Goal: Information Seeking & Learning: Learn about a topic

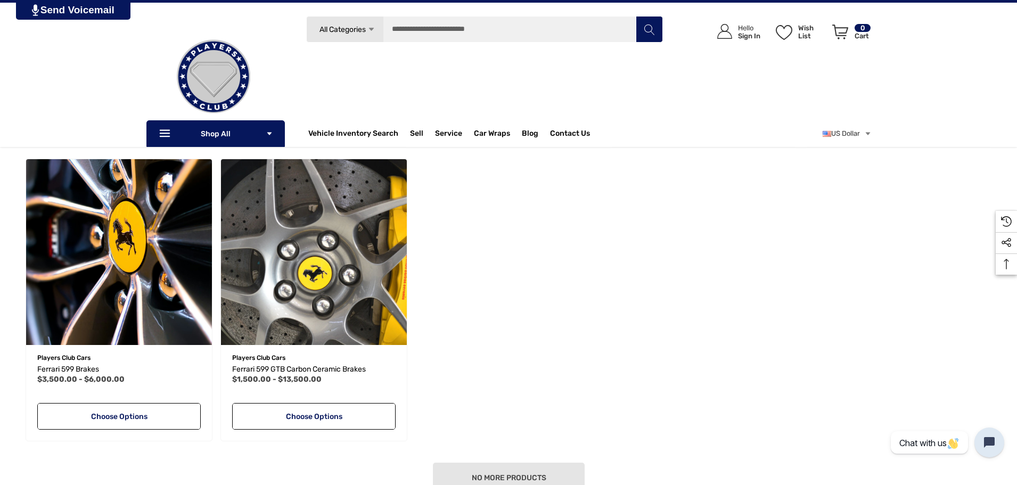
scroll to position [426, 0]
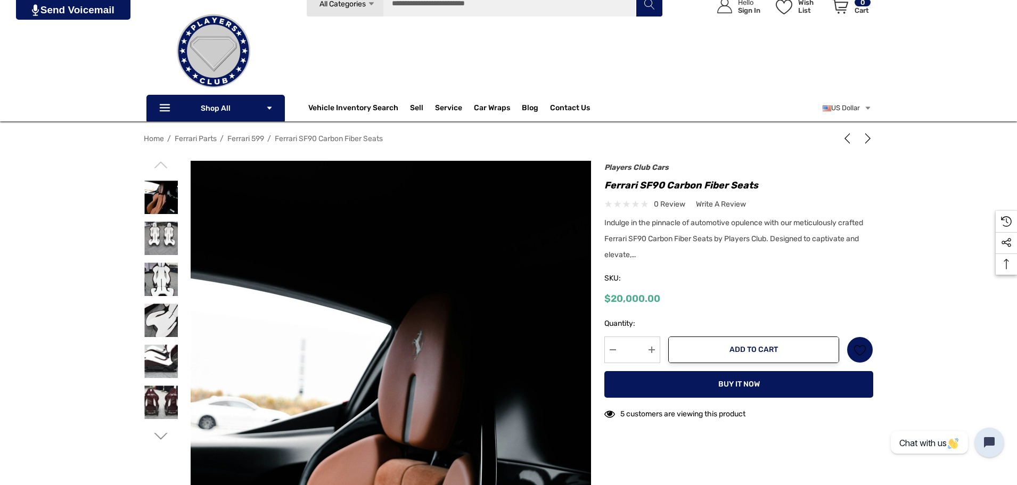
scroll to position [53, 0]
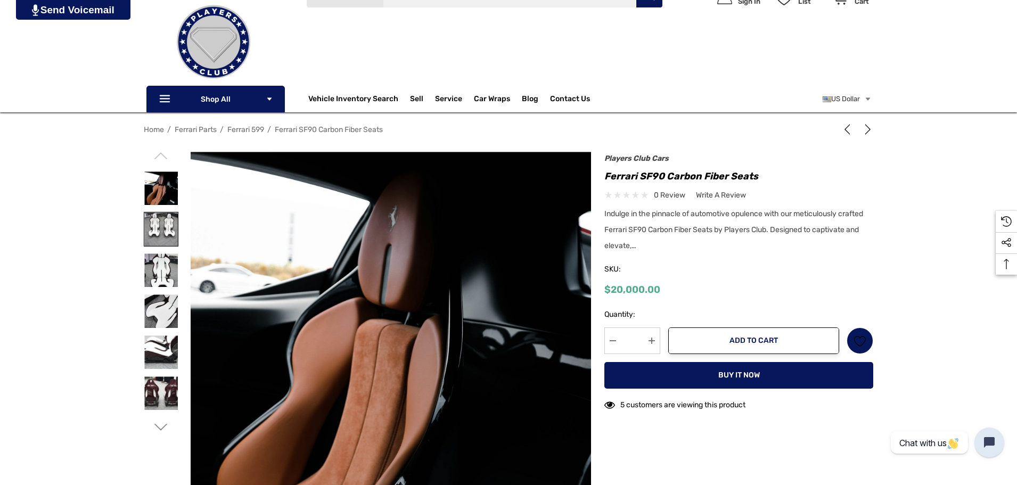
click at [158, 230] on img at bounding box center [161, 230] width 34 height 34
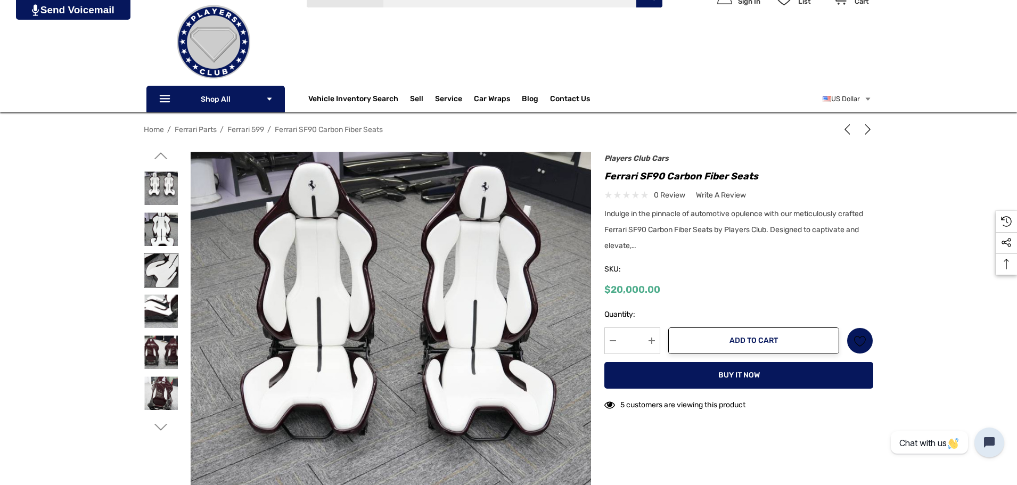
click at [159, 270] on img at bounding box center [161, 271] width 34 height 34
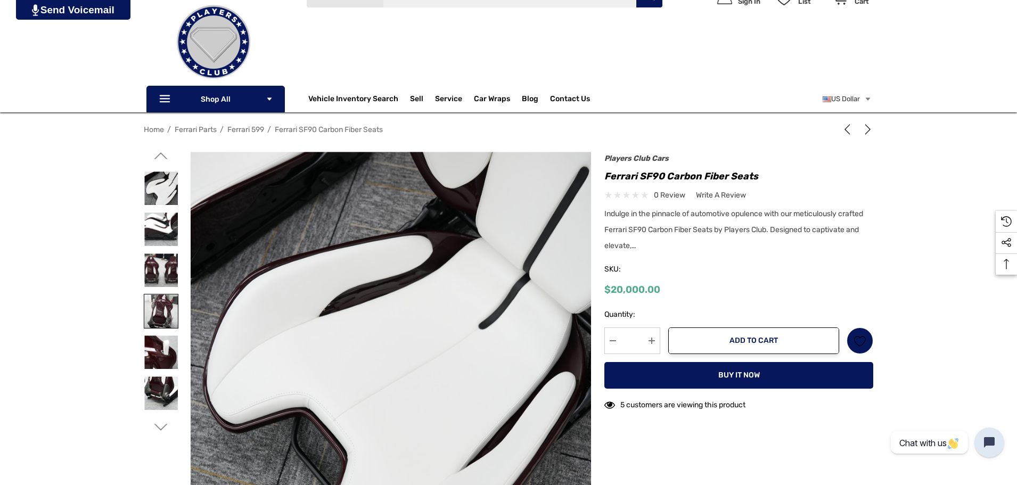
click at [164, 315] on img at bounding box center [161, 312] width 34 height 34
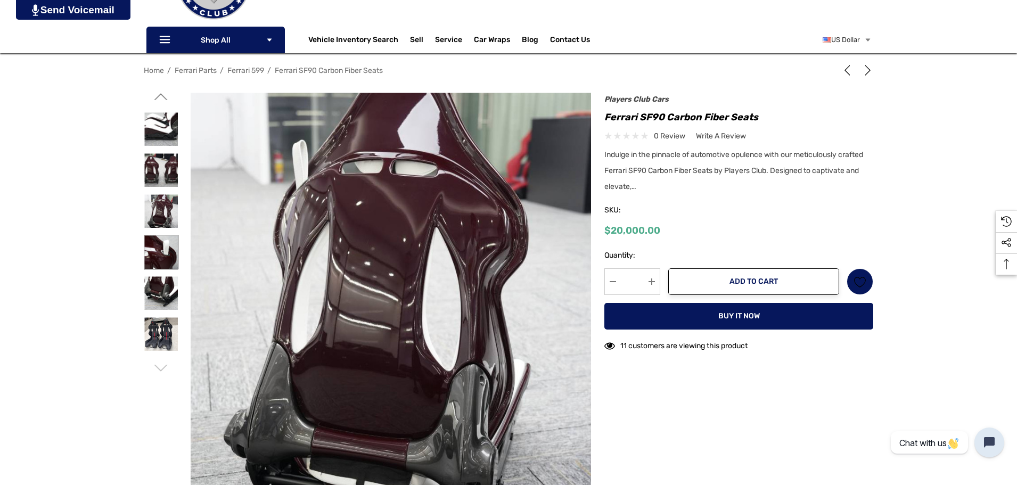
scroll to position [160, 0]
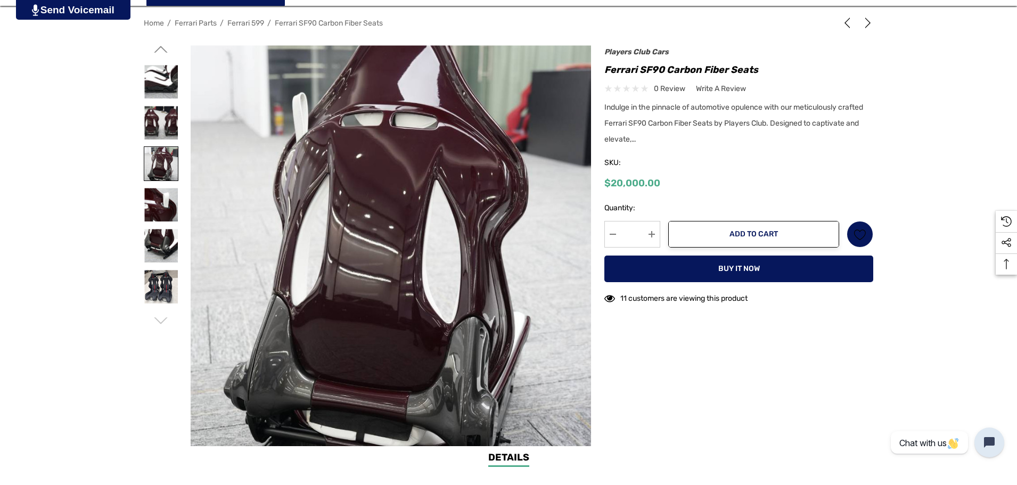
click at [166, 168] on img at bounding box center [161, 164] width 34 height 34
click at [166, 199] on img at bounding box center [161, 205] width 34 height 34
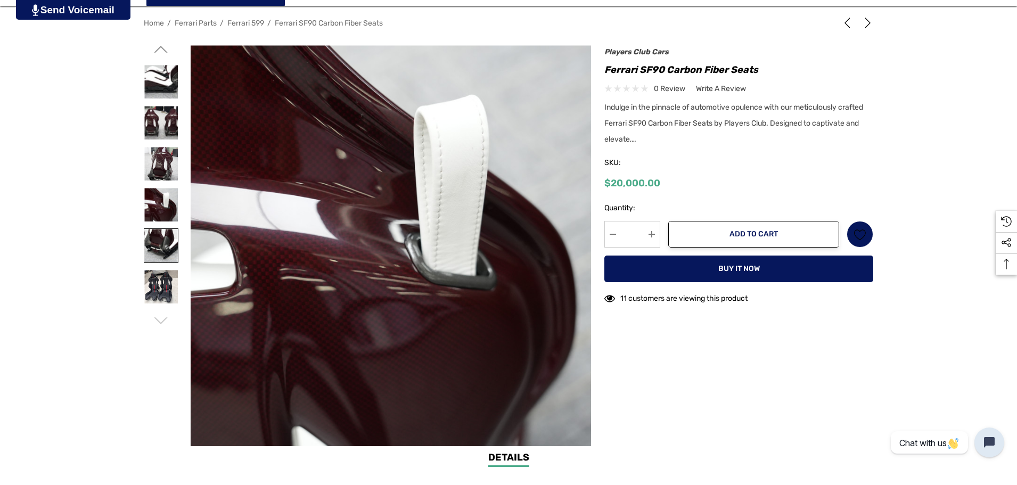
click at [167, 237] on img at bounding box center [161, 246] width 34 height 34
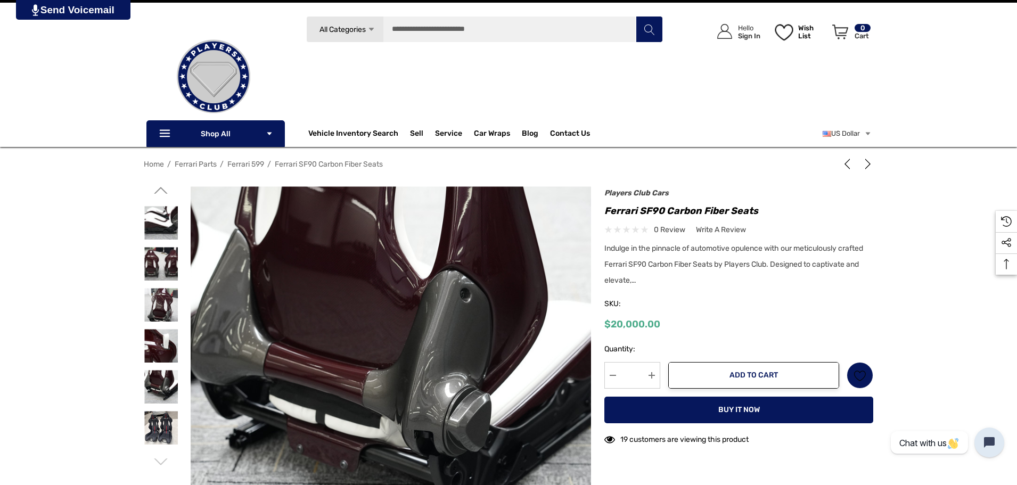
scroll to position [0, 0]
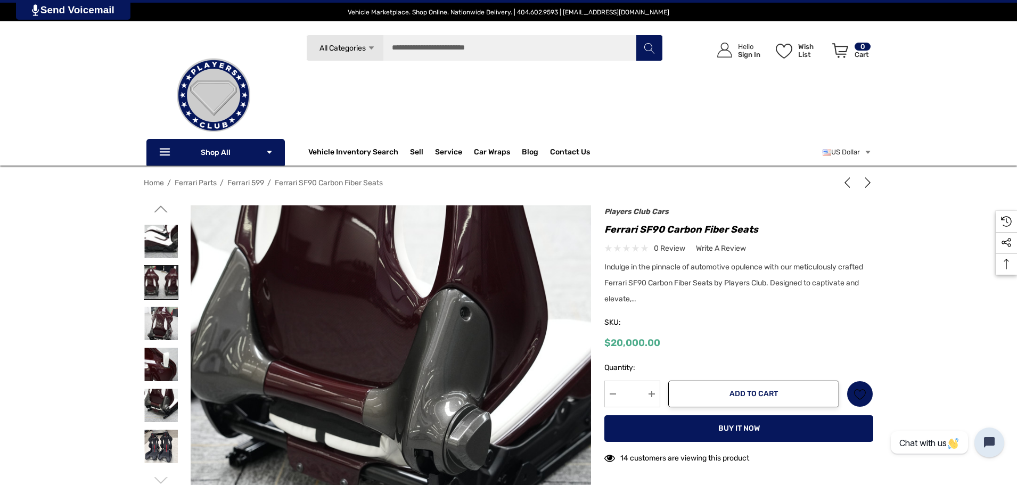
click at [169, 289] on img at bounding box center [161, 283] width 34 height 34
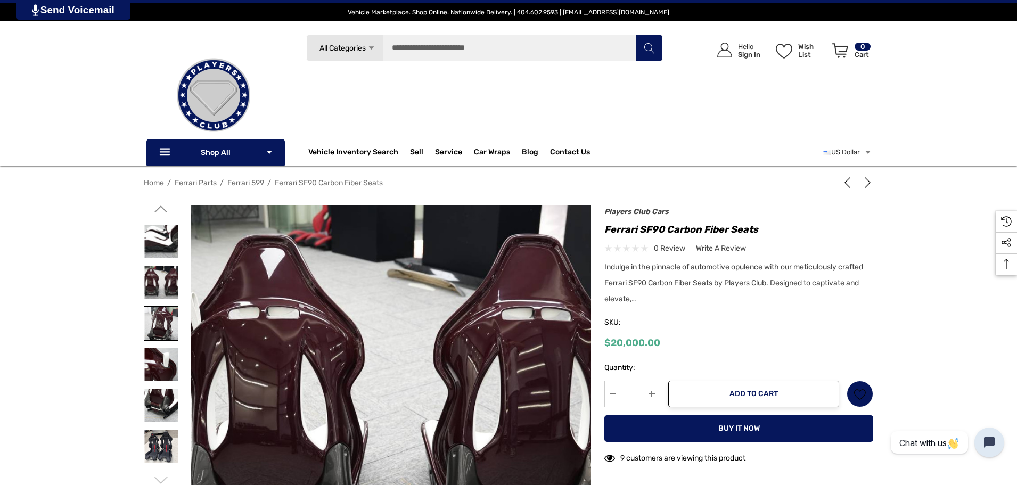
click at [165, 308] on img at bounding box center [161, 324] width 34 height 34
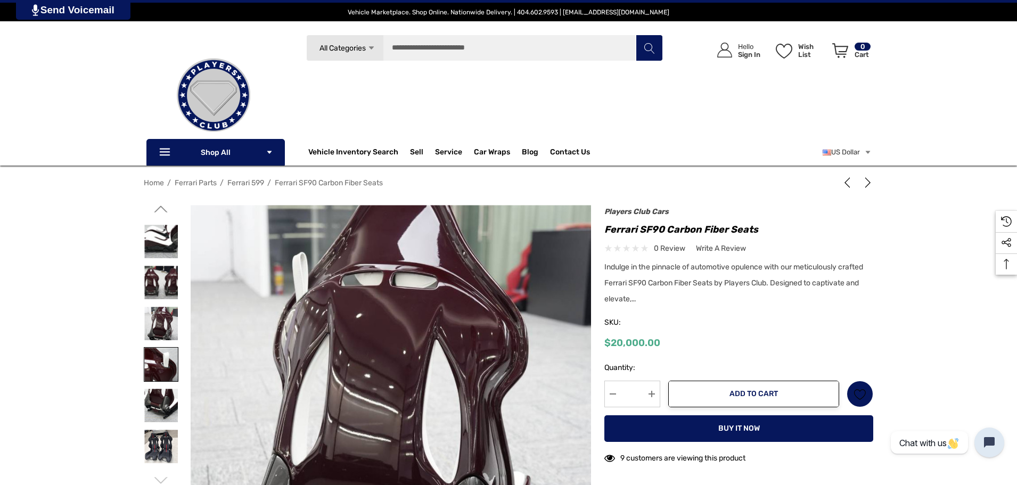
click at [162, 369] on img at bounding box center [161, 365] width 34 height 34
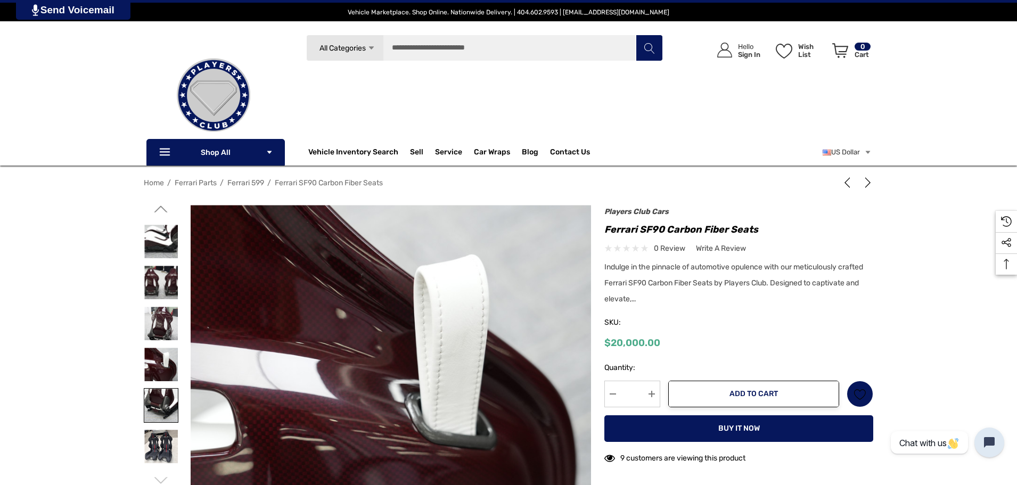
click at [156, 411] on img at bounding box center [161, 406] width 34 height 34
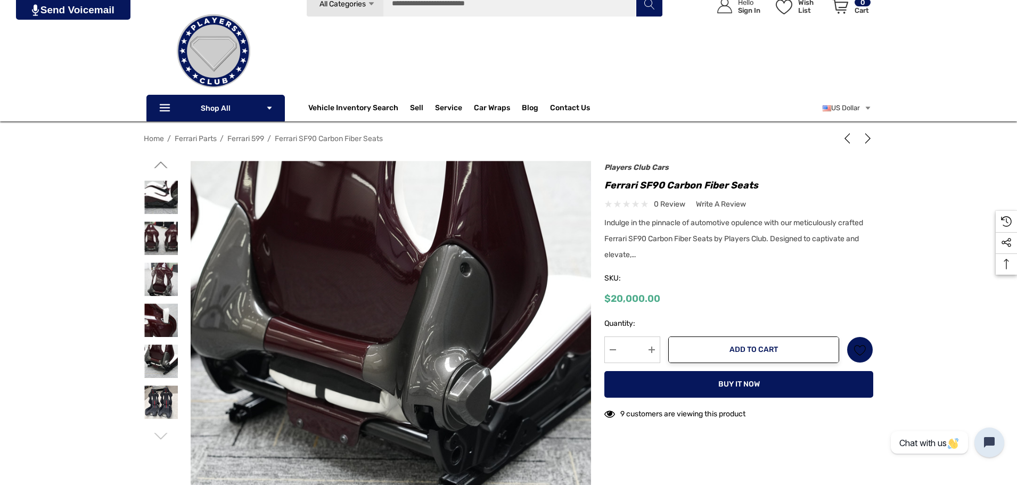
scroll to position [53, 0]
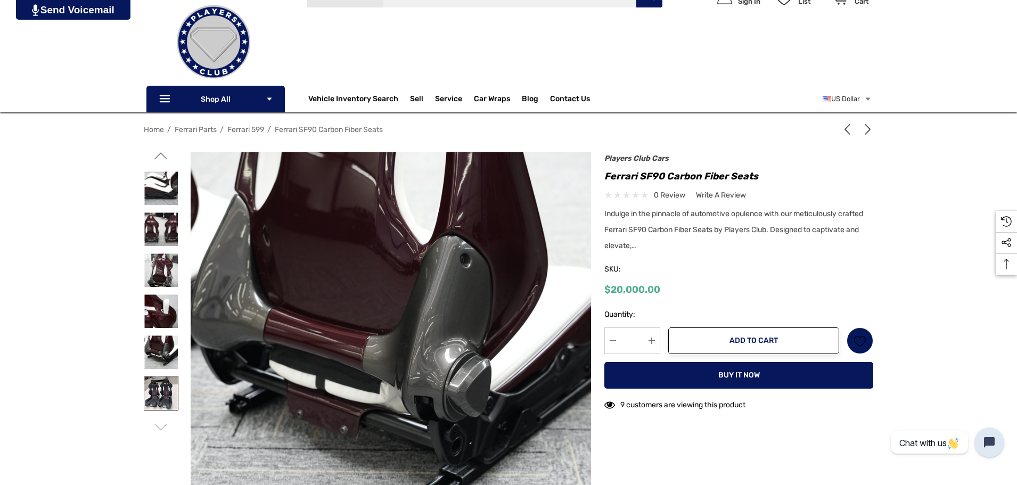
click at [166, 405] on img at bounding box center [161, 394] width 34 height 34
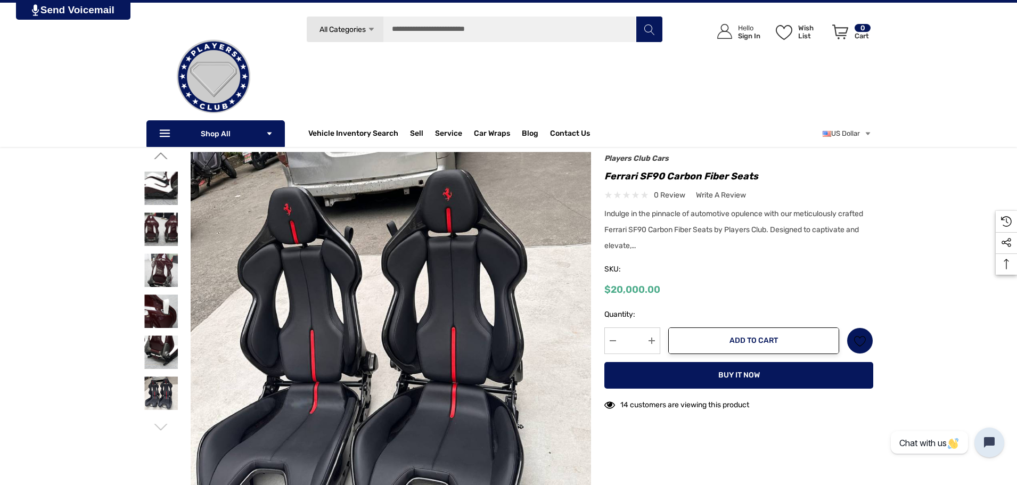
scroll to position [0, 0]
